Goal: Task Accomplishment & Management: Manage account settings

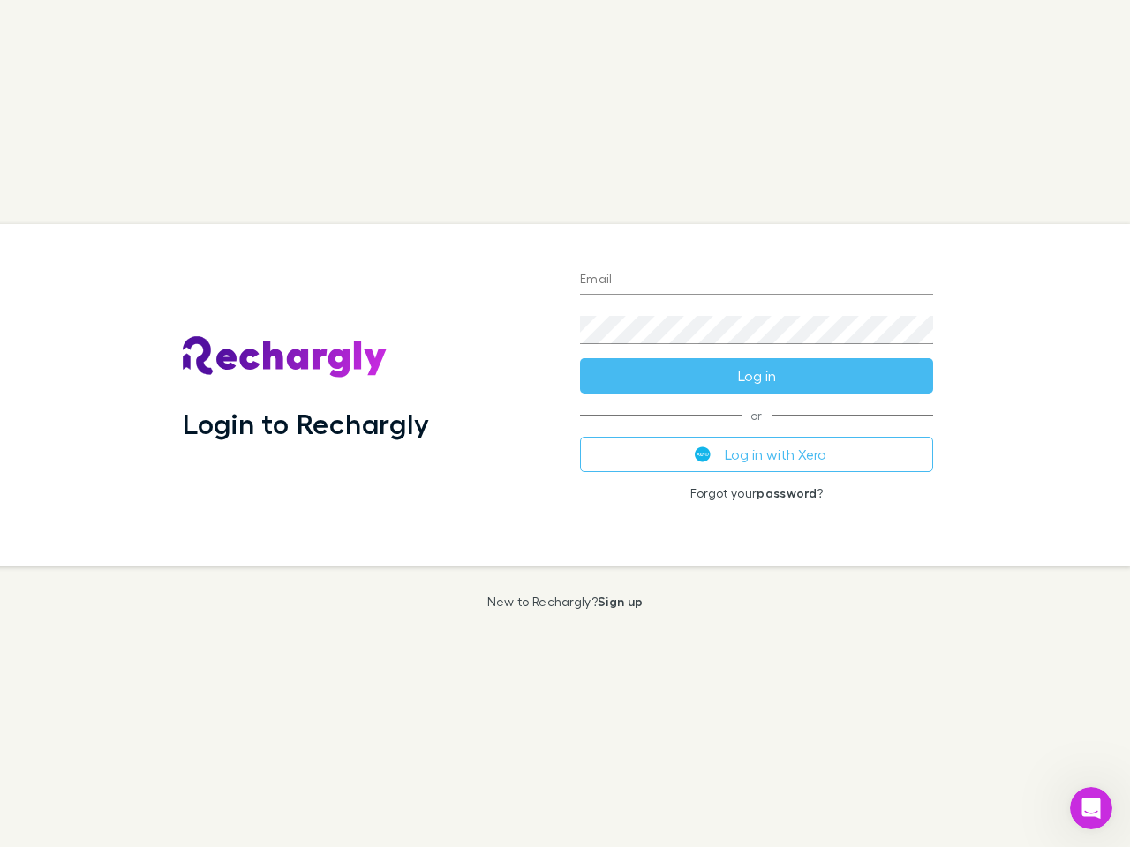
click at [565, 424] on div "Login to Rechargly" at bounding box center [367, 395] width 397 height 343
click at [757, 281] on input "Email" at bounding box center [756, 281] width 353 height 28
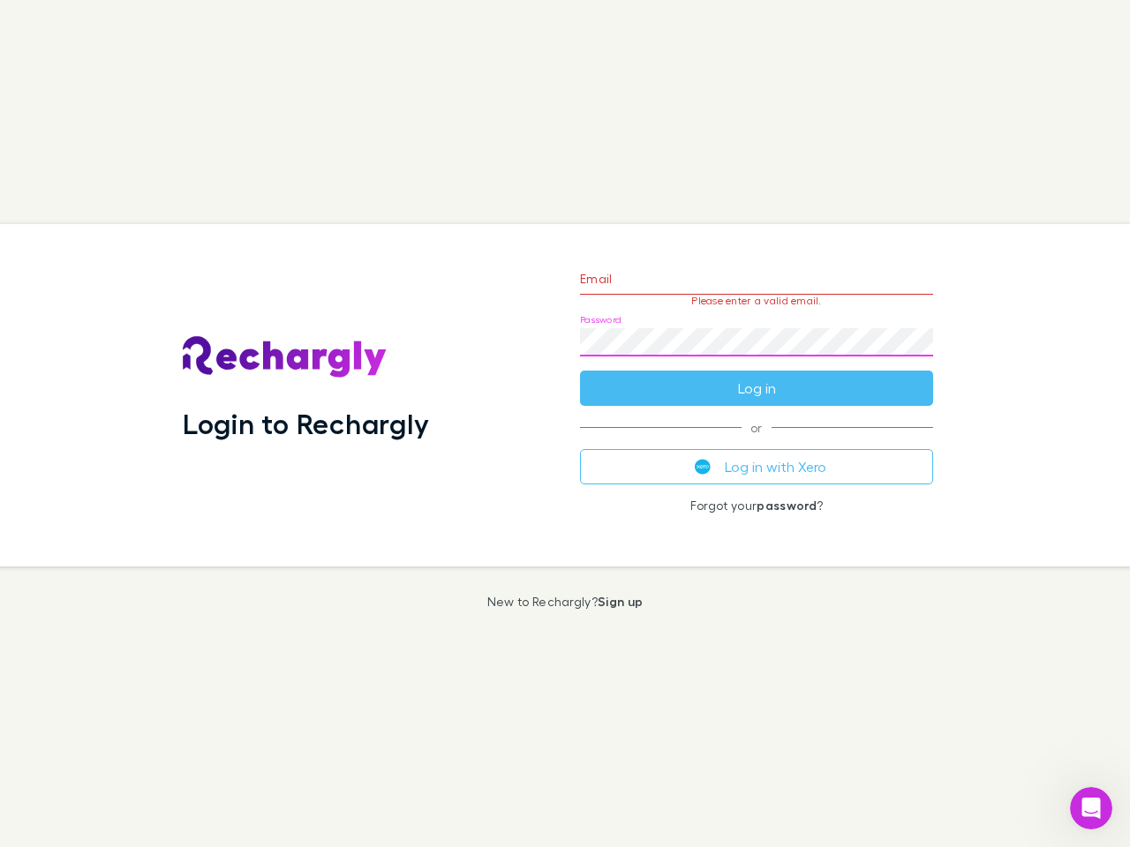
click at [757, 376] on form "Email Please enter a valid email. Password Log in" at bounding box center [756, 329] width 353 height 154
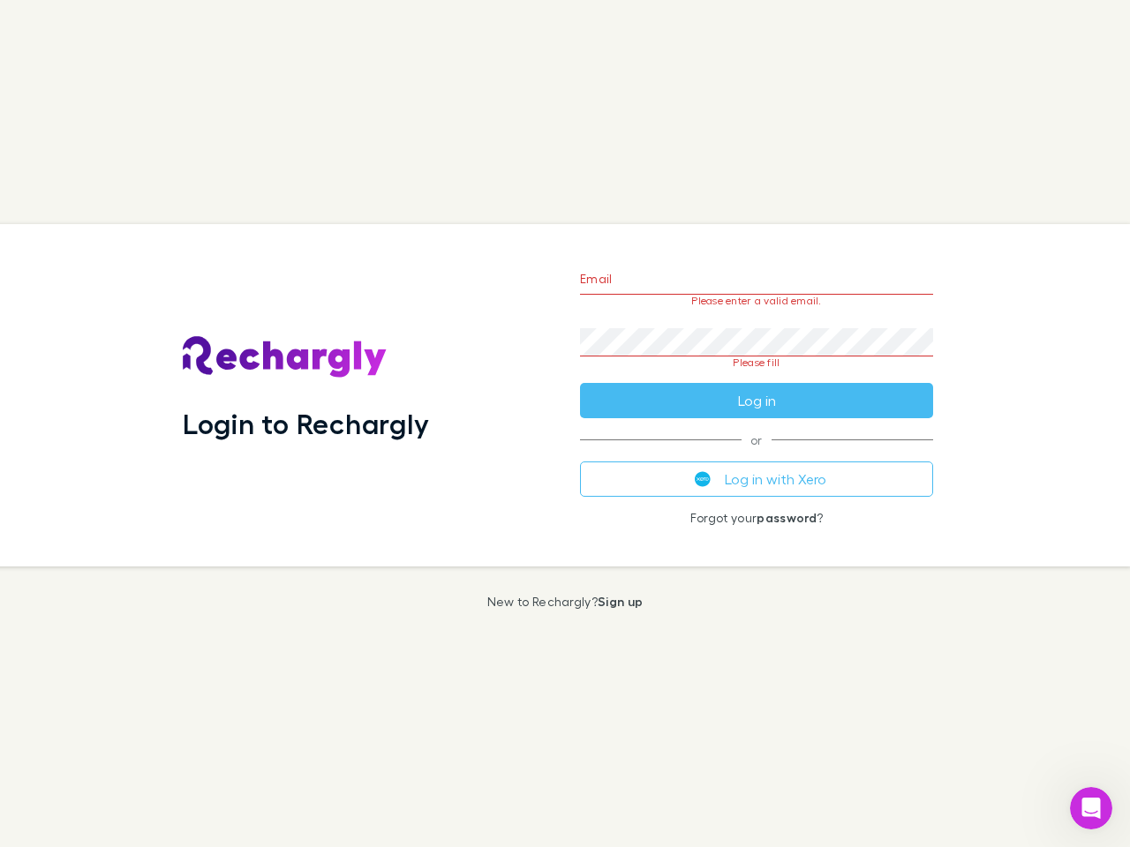
click at [757, 455] on div "Email Please enter a valid email. Password Please fill Log in or Log in with Xe…" at bounding box center [756, 395] width 381 height 343
click at [1091, 809] on icon "Open Intercom Messenger" at bounding box center [1091, 808] width 29 height 29
